Goal: Information Seeking & Learning: Learn about a topic

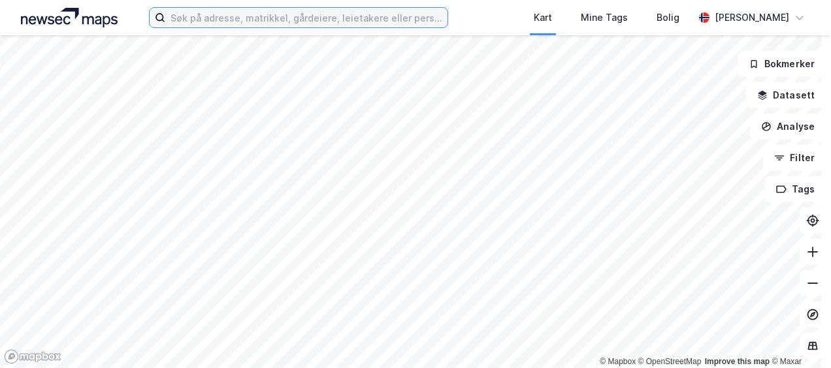
click at [200, 24] on input at bounding box center [305, 18] width 281 height 20
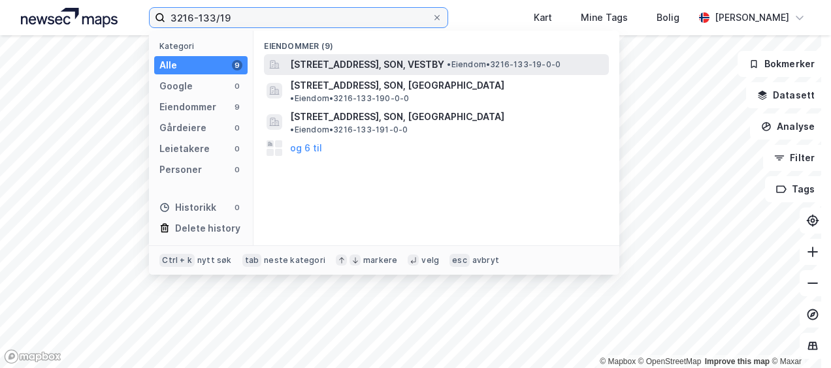
type input "3216-133/19"
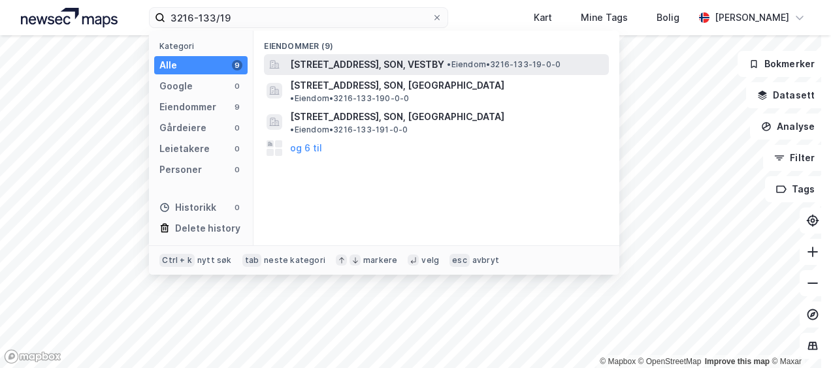
click at [334, 64] on span "[STREET_ADDRESS], SON, VESTBY" at bounding box center [367, 65] width 154 height 16
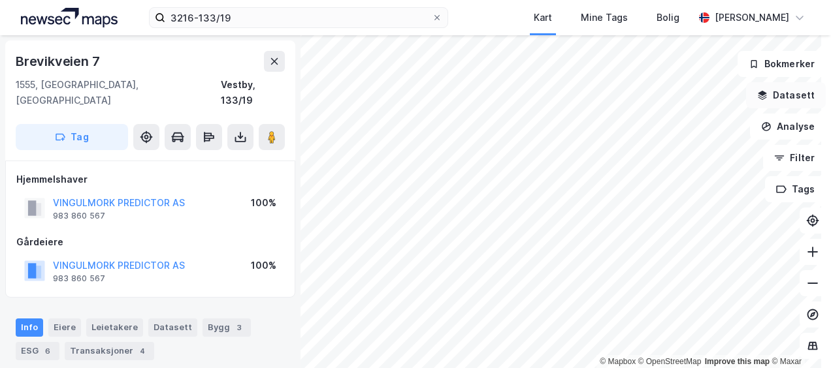
click at [758, 94] on icon "button" at bounding box center [762, 93] width 8 height 5
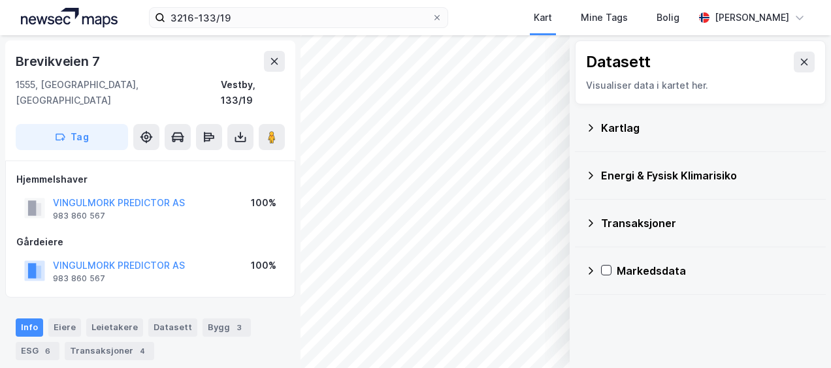
click at [585, 127] on icon at bounding box center [590, 128] width 10 height 10
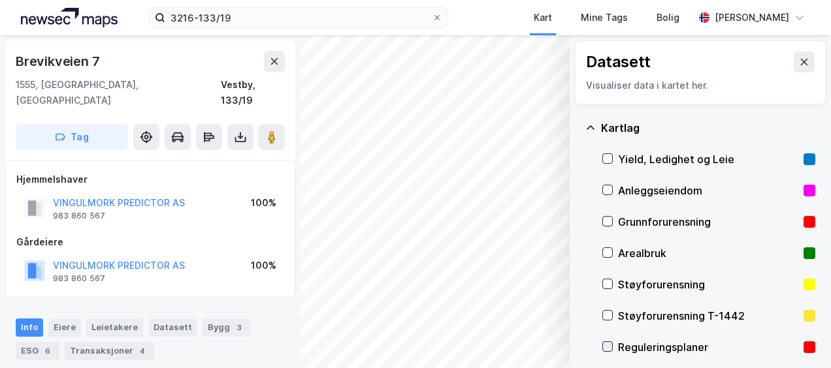
click at [603, 343] on icon at bounding box center [607, 346] width 9 height 9
click at [799, 60] on icon at bounding box center [804, 62] width 10 height 10
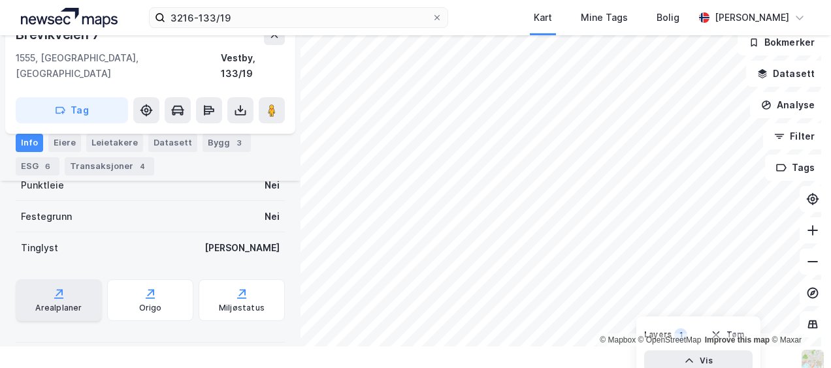
scroll to position [33, 0]
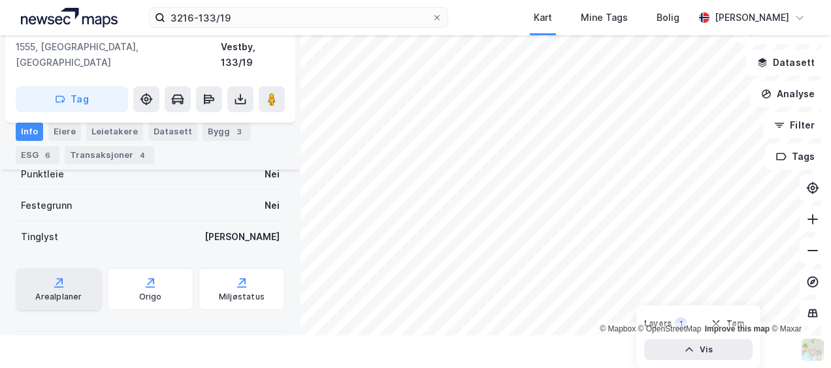
click at [64, 271] on div "Arealplaner" at bounding box center [59, 289] width 86 height 42
click at [757, 62] on icon "button" at bounding box center [762, 62] width 10 height 10
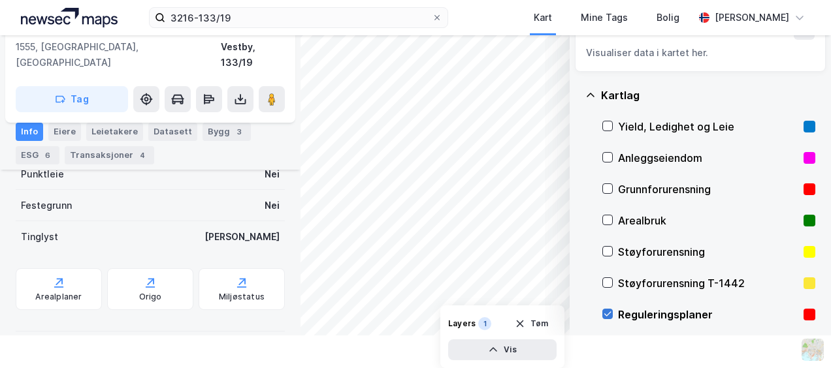
click at [603, 313] on icon at bounding box center [607, 314] width 9 height 9
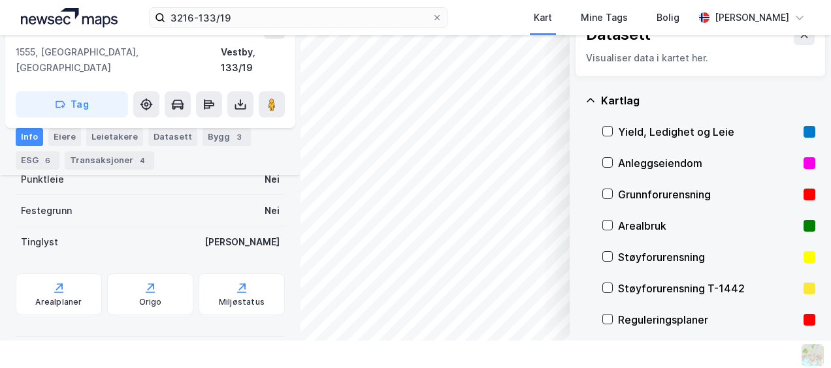
scroll to position [27, 0]
click at [585, 100] on icon at bounding box center [590, 100] width 10 height 10
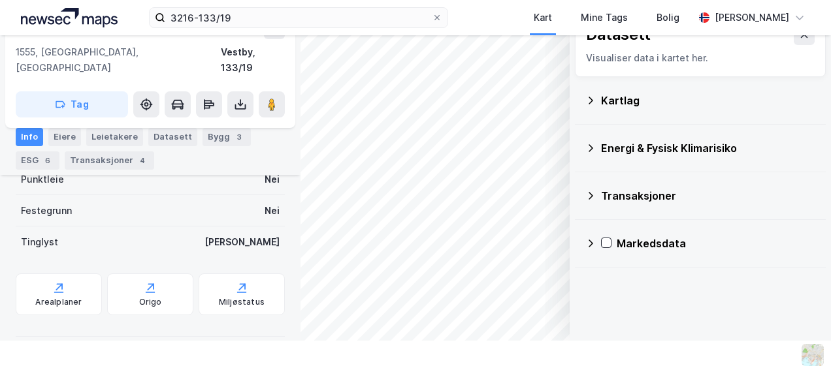
click at [585, 146] on icon at bounding box center [590, 148] width 10 height 10
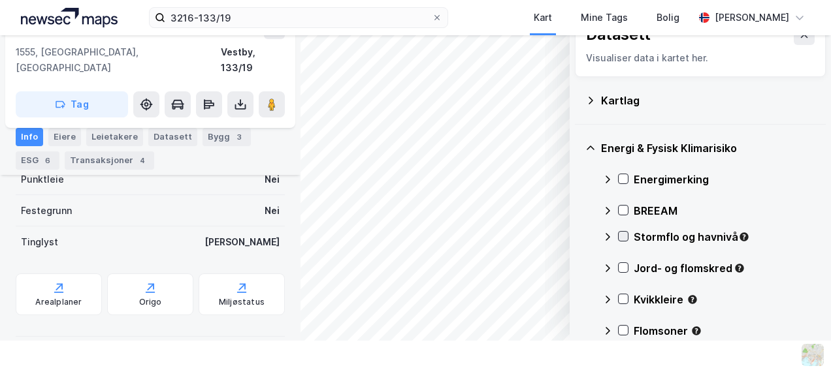
click at [618, 238] on div at bounding box center [623, 236] width 10 height 10
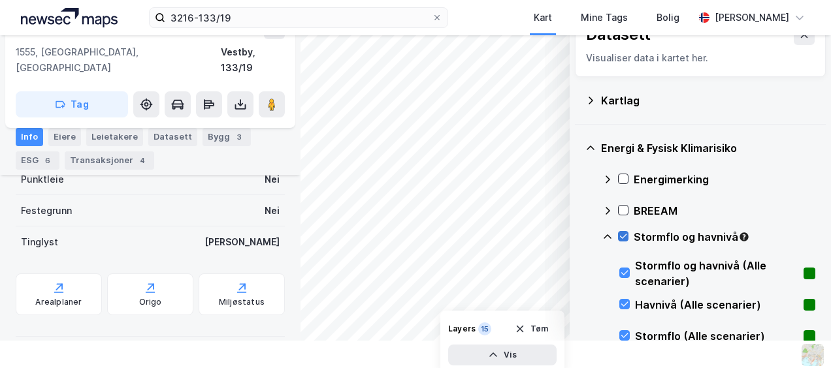
scroll to position [33, 0]
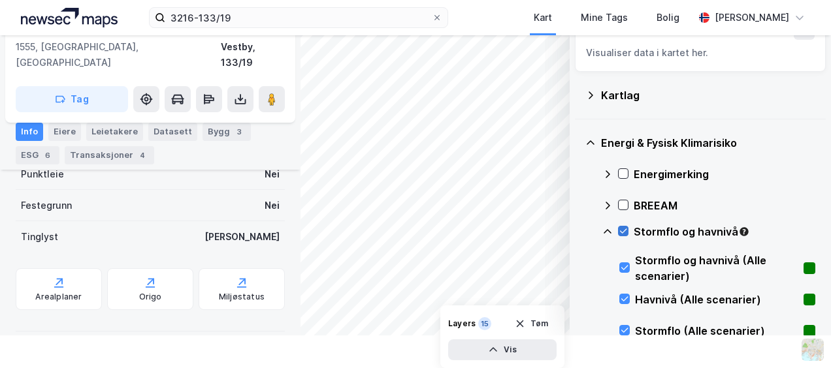
click at [618, 232] on icon at bounding box center [622, 231] width 9 height 9
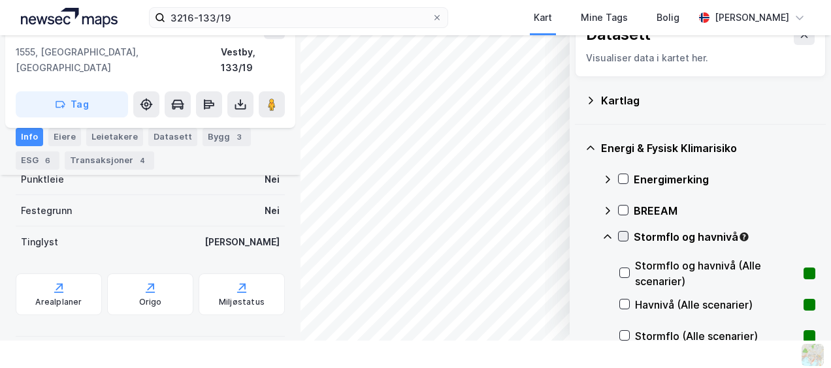
scroll to position [27, 0]
click at [618, 232] on icon at bounding box center [622, 236] width 9 height 9
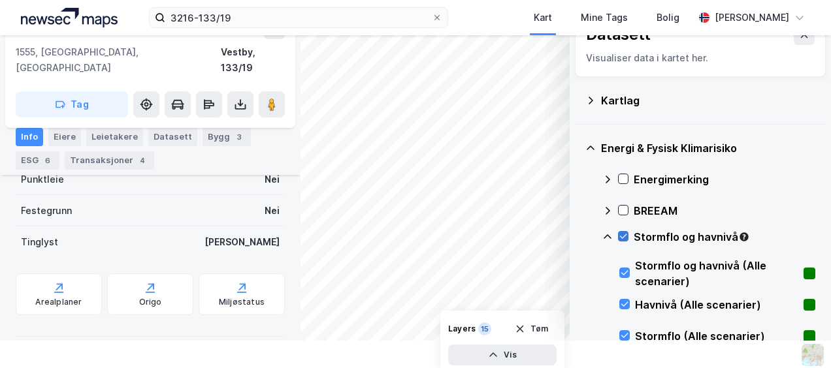
scroll to position [33, 0]
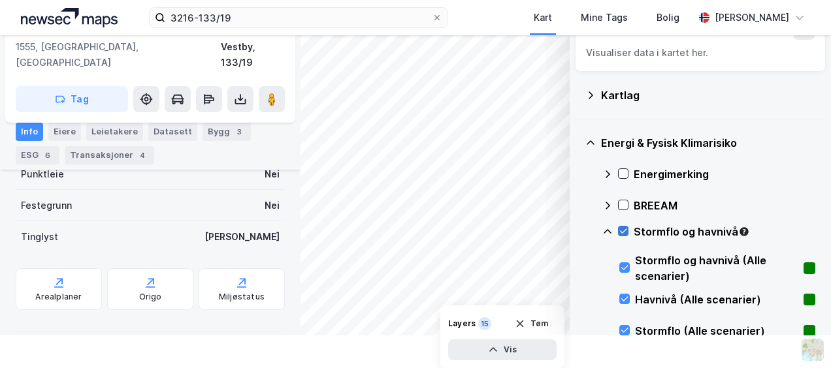
click at [618, 232] on icon at bounding box center [622, 231] width 9 height 9
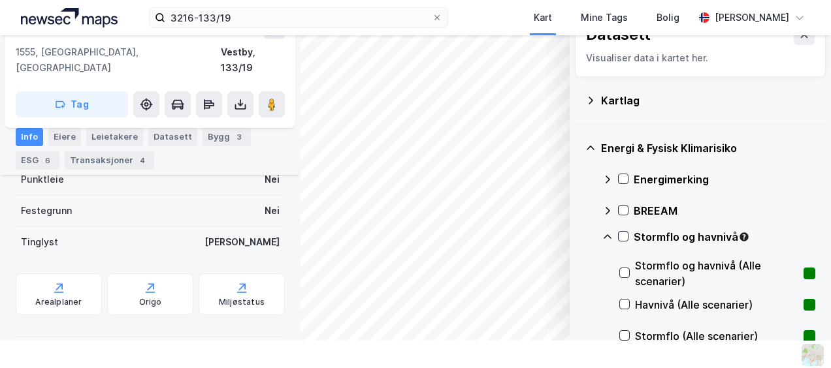
click at [602, 233] on icon at bounding box center [607, 237] width 10 height 10
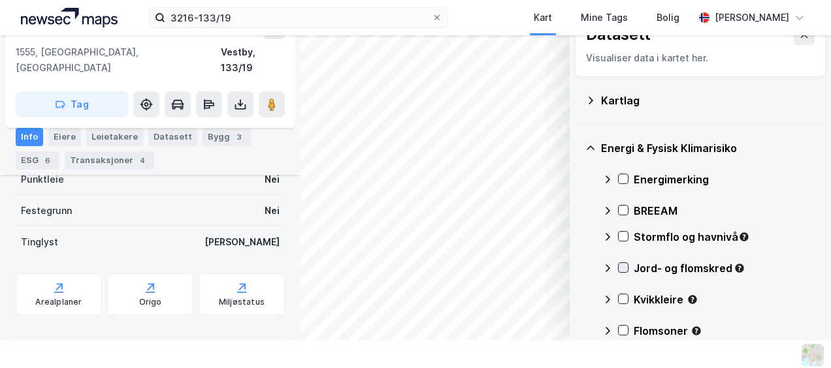
click at [618, 266] on div at bounding box center [623, 268] width 10 height 10
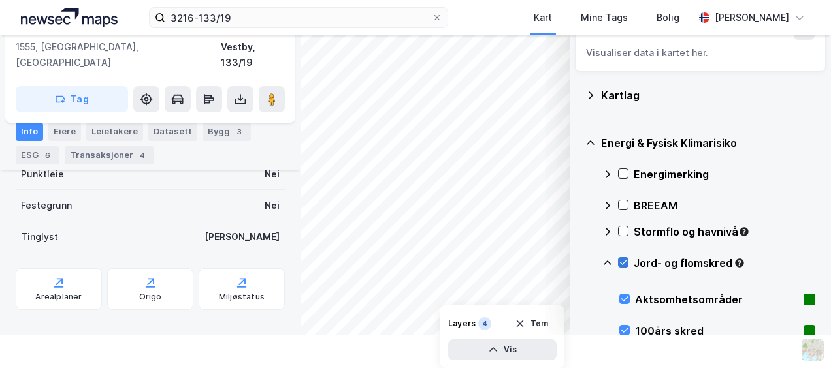
click at [618, 263] on icon at bounding box center [622, 262] width 9 height 9
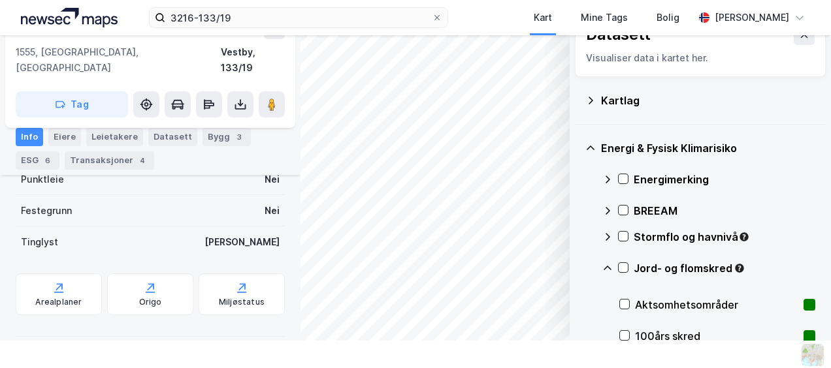
scroll to position [27, 0]
click at [602, 266] on icon at bounding box center [607, 268] width 10 height 10
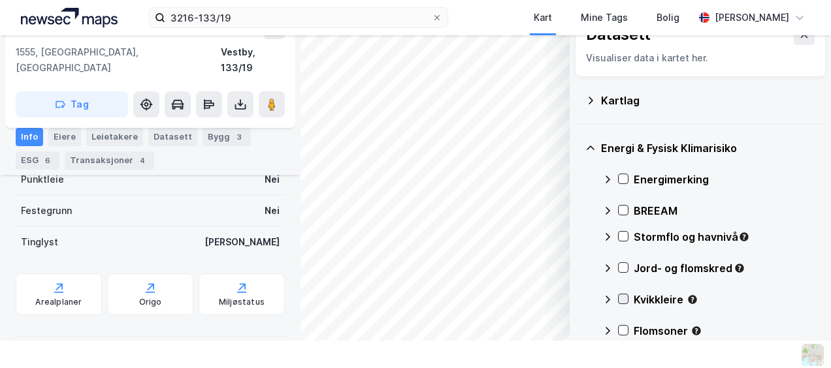
click at [618, 300] on icon at bounding box center [622, 298] width 9 height 9
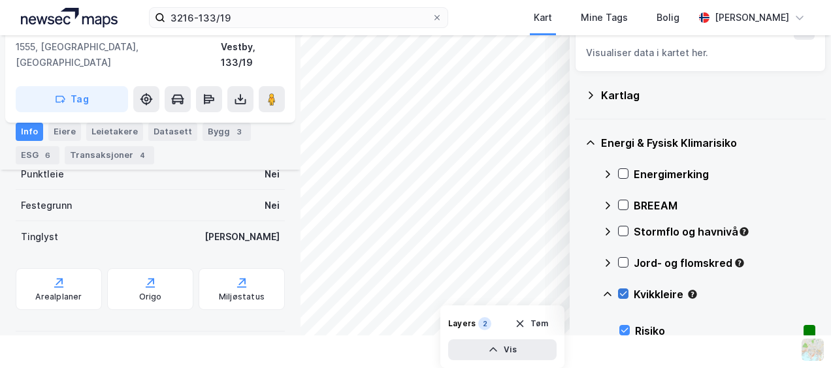
click at [618, 293] on icon at bounding box center [622, 293] width 9 height 9
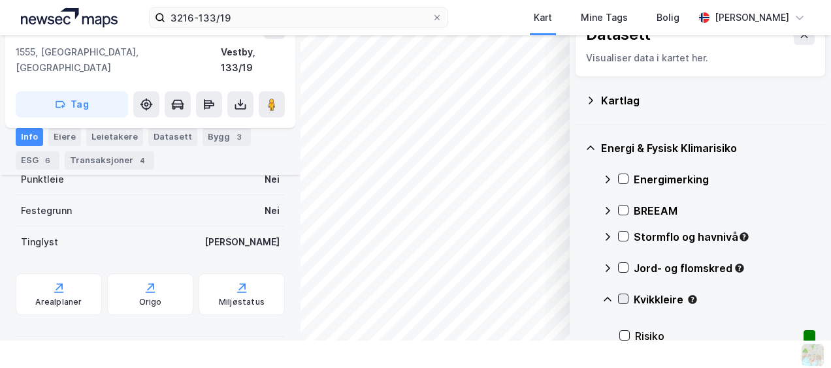
scroll to position [27, 0]
click at [602, 297] on icon at bounding box center [607, 299] width 10 height 10
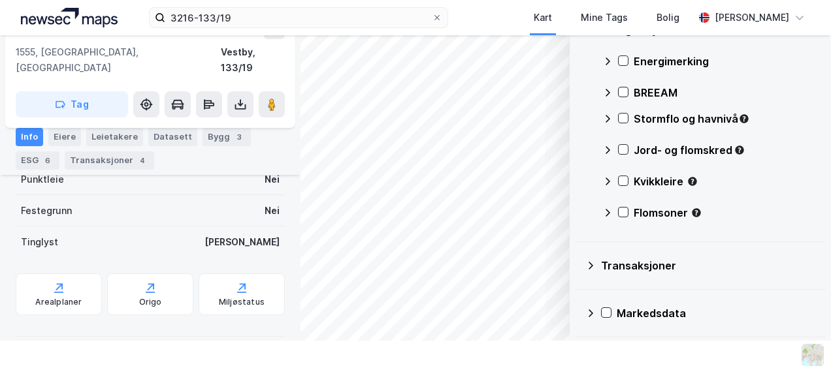
scroll to position [119, 0]
click at [618, 213] on icon at bounding box center [622, 211] width 9 height 9
